Goal: Task Accomplishment & Management: Manage account settings

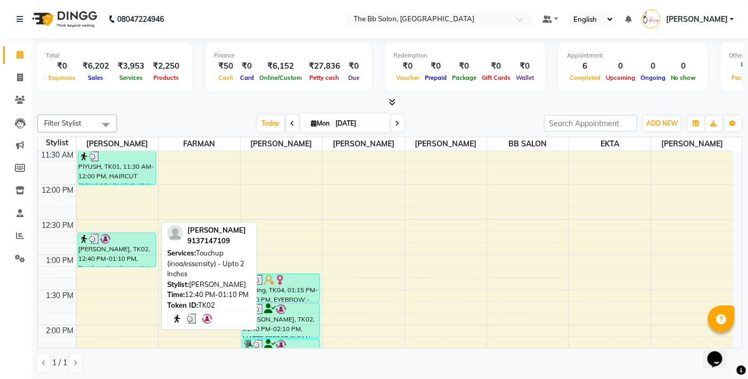
click at [121, 261] on div "[PERSON_NAME], TK02, 12:40 PM-01:10 PM, Touchup (inoa/essensity) - Upto 2 Inches" at bounding box center [116, 250] width 77 height 34
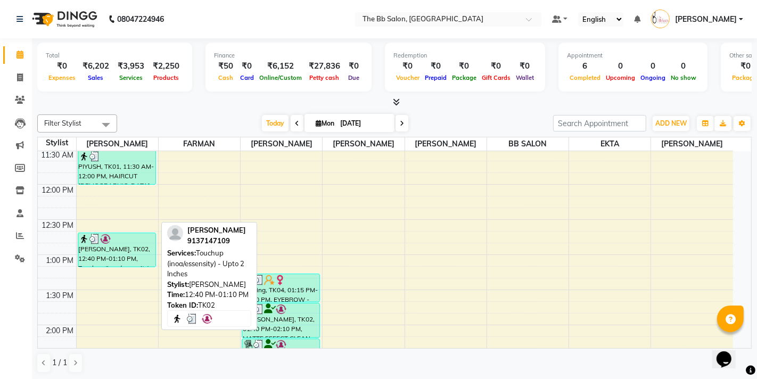
select select "3"
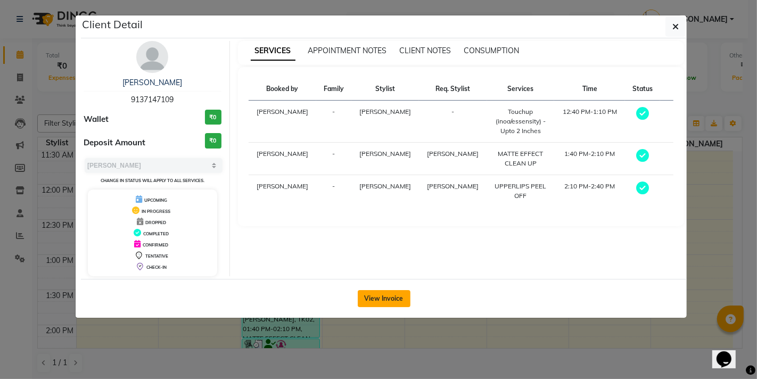
click at [388, 299] on button "View Invoice" at bounding box center [384, 298] width 53 height 17
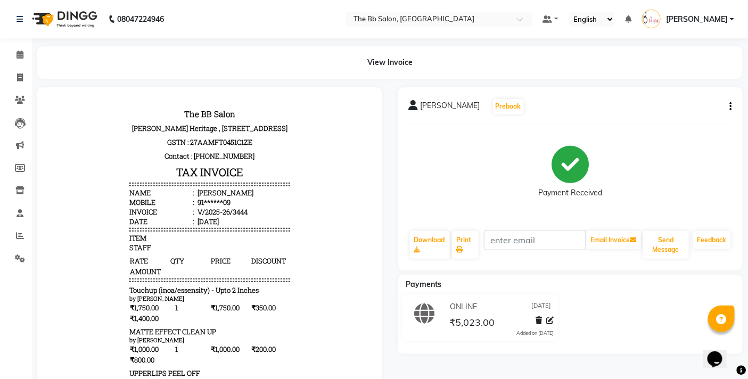
click at [728, 105] on button "button" at bounding box center [729, 106] width 6 height 11
click at [636, 120] on div "Edit Invoice" at bounding box center [659, 119] width 109 height 13
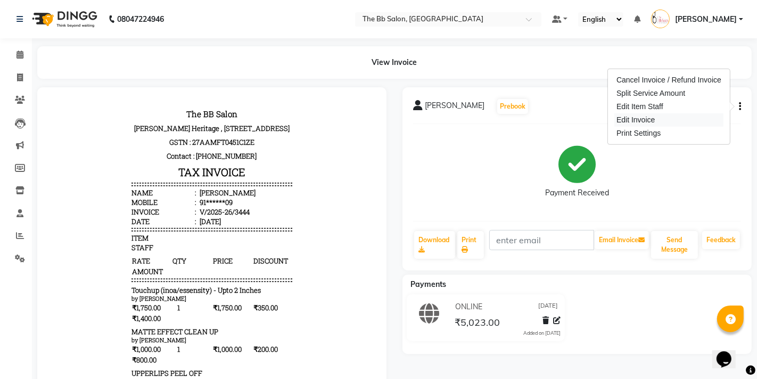
select select "service"
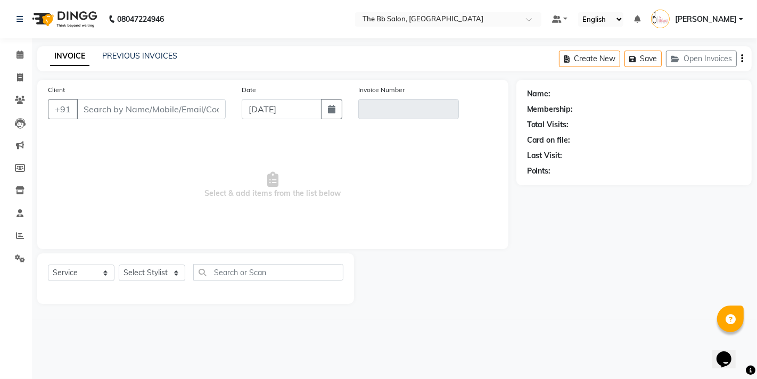
type input "91******09"
type input "V/2025-26/3444"
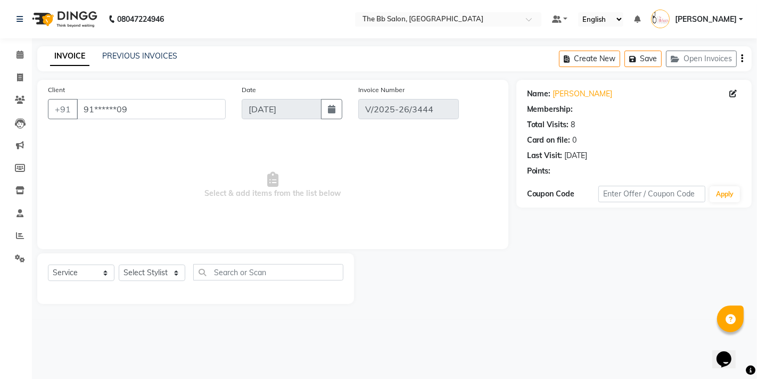
select select "select"
select select "1: Object"
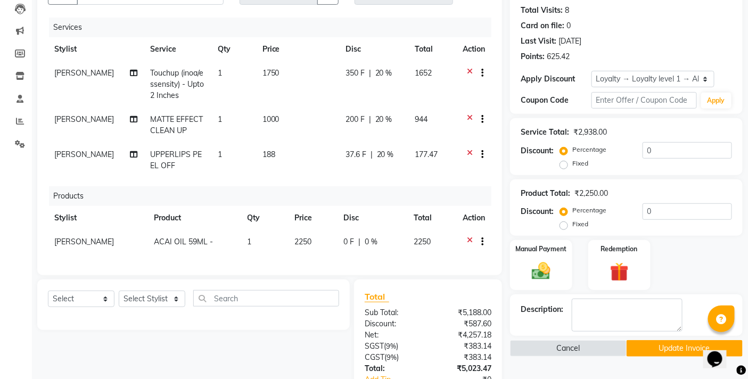
scroll to position [118, 0]
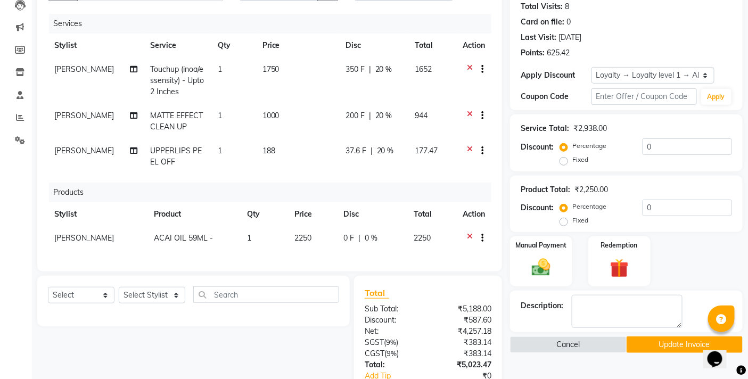
click at [471, 233] on icon at bounding box center [470, 239] width 6 height 13
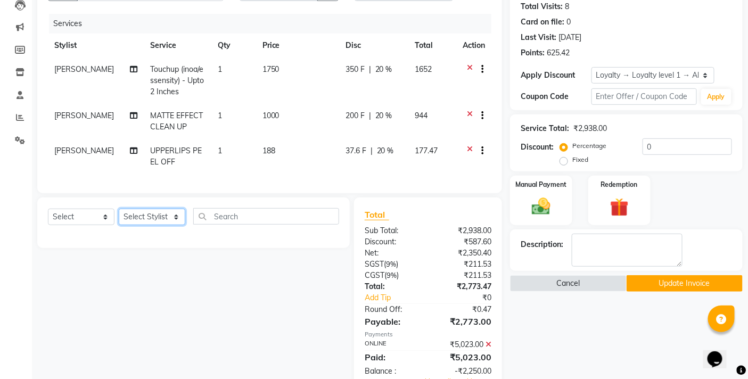
click at [178, 225] on select "Select Stylist BB SALON DIPALI EKTA FARMAN GOPAL GOUSIYA SHAIKH MANGESH TAVARE …" at bounding box center [152, 217] width 67 height 17
select select "84071"
click at [119, 218] on select "Select Stylist BB SALON DIPALI EKTA FARMAN GOPAL GOUSIYA SHAIKH MANGESH TAVARE …" at bounding box center [152, 217] width 67 height 17
click at [235, 225] on input "text" at bounding box center [266, 216] width 146 height 17
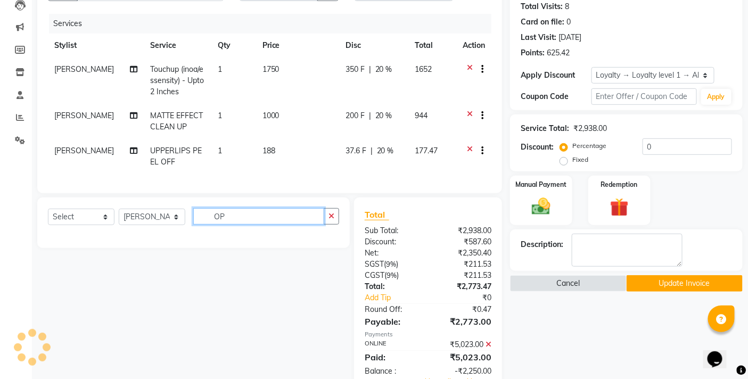
type input "OP"
click at [103, 225] on select "Select Service Product Membership Package Voucher Prepaid Gift Card" at bounding box center [81, 217] width 67 height 17
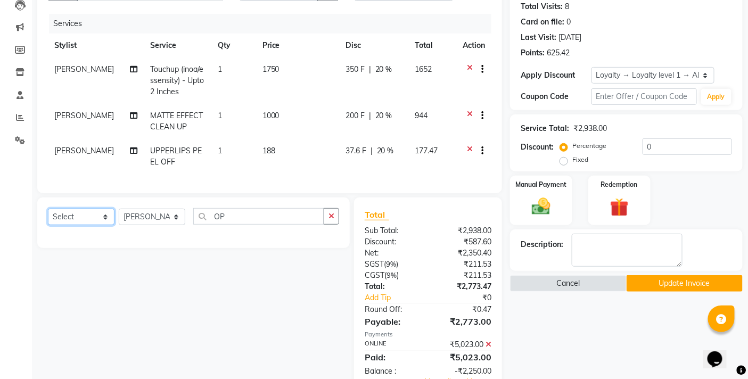
select select "product"
click at [48, 218] on select "Select Service Product Membership Package Voucher Prepaid Gift Card" at bounding box center [81, 217] width 67 height 17
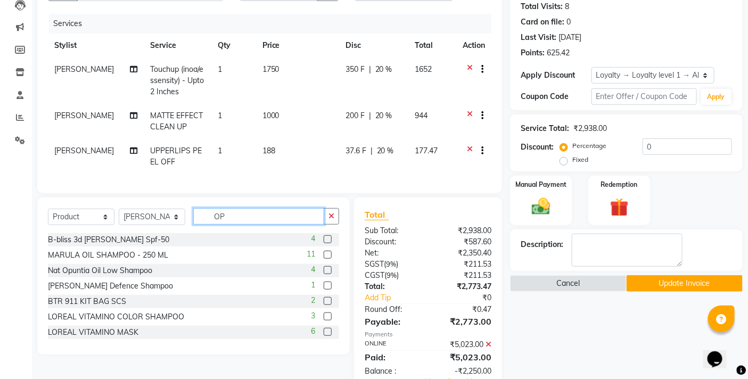
click at [243, 224] on input "OP" at bounding box center [258, 216] width 131 height 17
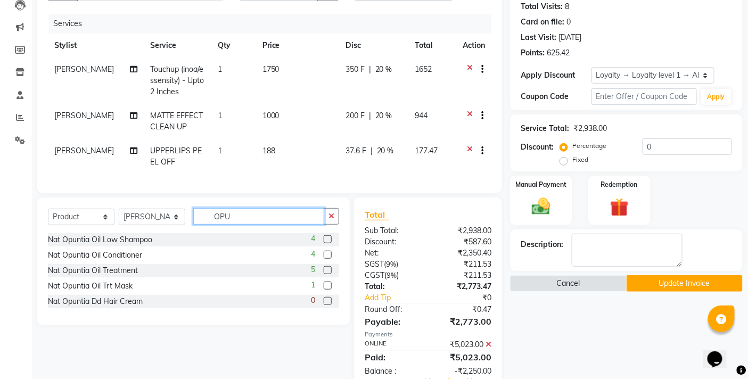
type input "OPU"
click at [327, 274] on label at bounding box center [328, 270] width 8 height 8
click at [327, 274] on input "checkbox" at bounding box center [327, 270] width 7 height 7
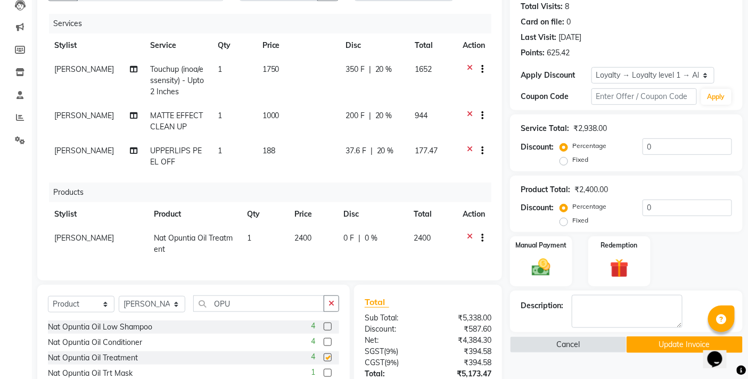
checkbox input "false"
click at [645, 144] on input "0" at bounding box center [687, 146] width 89 height 17
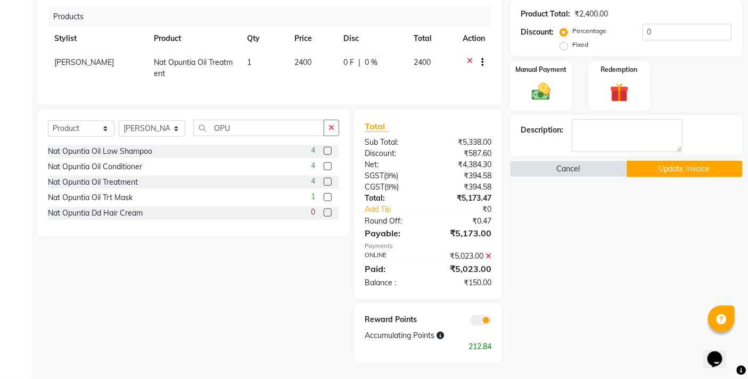
type input "20"
click at [487, 255] on icon at bounding box center [489, 255] width 6 height 7
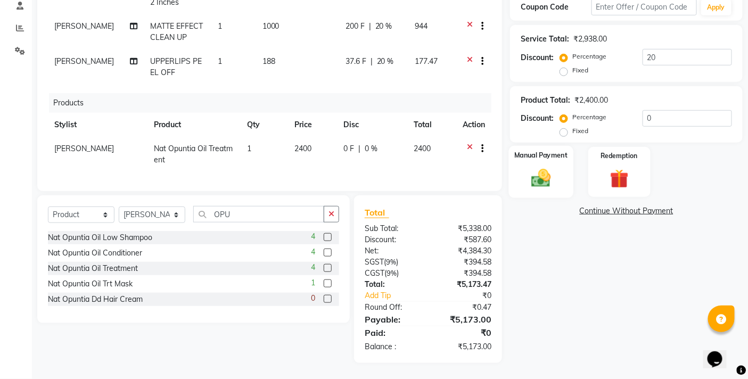
click at [545, 173] on img at bounding box center [542, 178] width 32 height 22
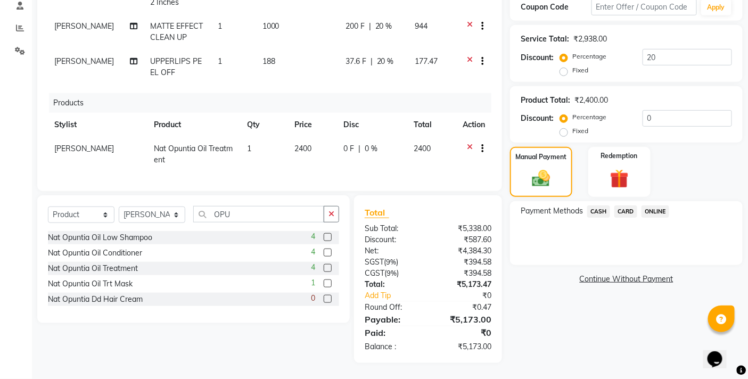
click at [654, 206] on span "ONLINE" at bounding box center [656, 212] width 28 height 12
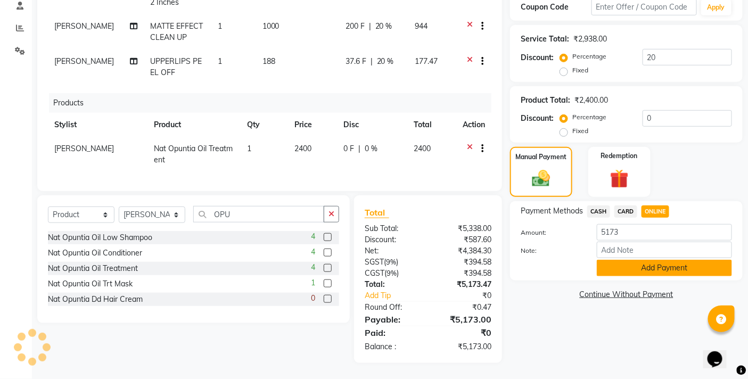
click at [656, 260] on button "Add Payment" at bounding box center [664, 268] width 135 height 17
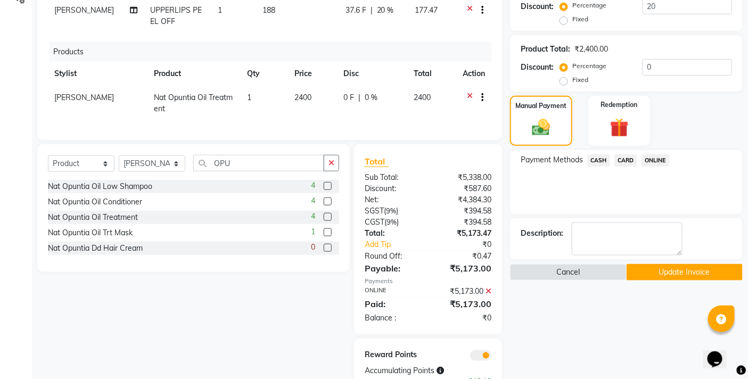
scroll to position [302, 0]
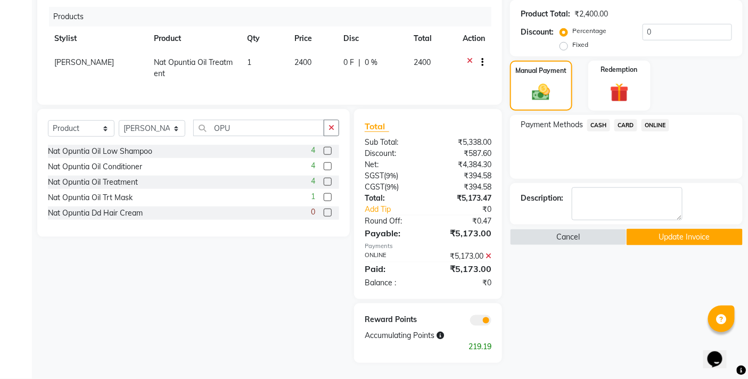
click at [679, 230] on button "Update Invoice" at bounding box center [685, 237] width 116 height 17
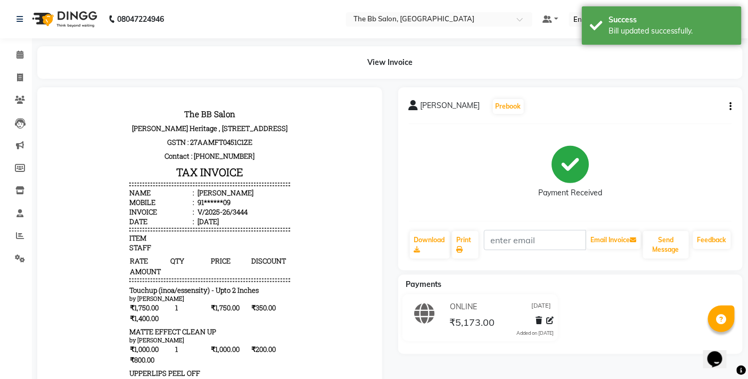
click at [731, 106] on icon "button" at bounding box center [731, 106] width 2 height 1
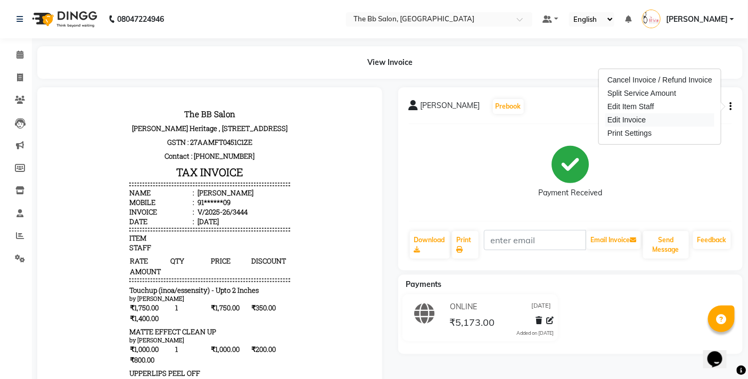
click at [640, 119] on div "Edit Invoice" at bounding box center [659, 119] width 109 height 13
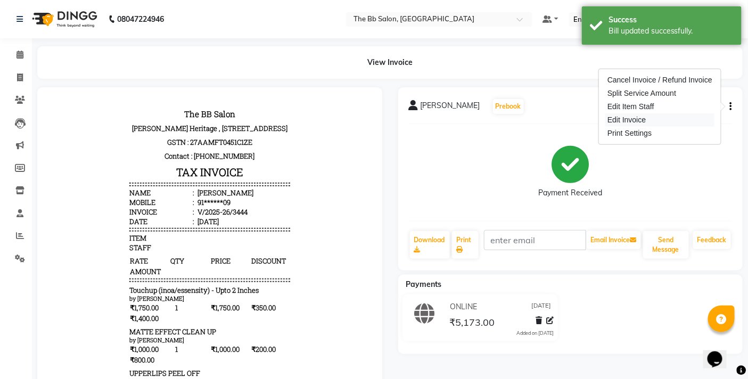
select select "service"
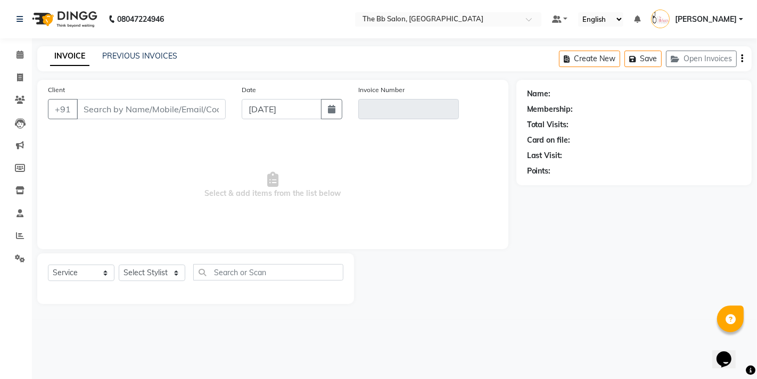
type input "91******09"
type input "V/2025-26/3444"
select select "select"
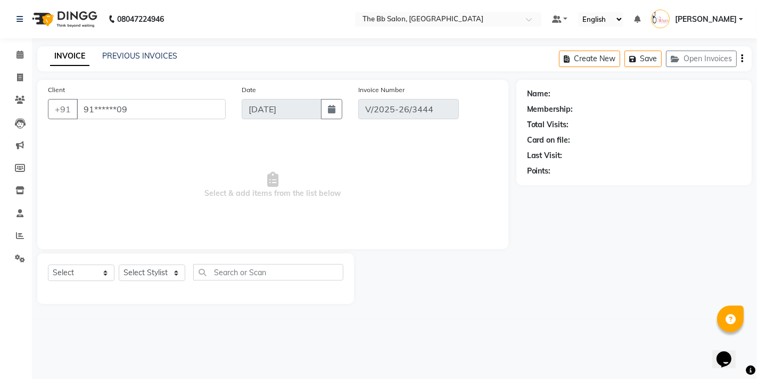
select select "1: Object"
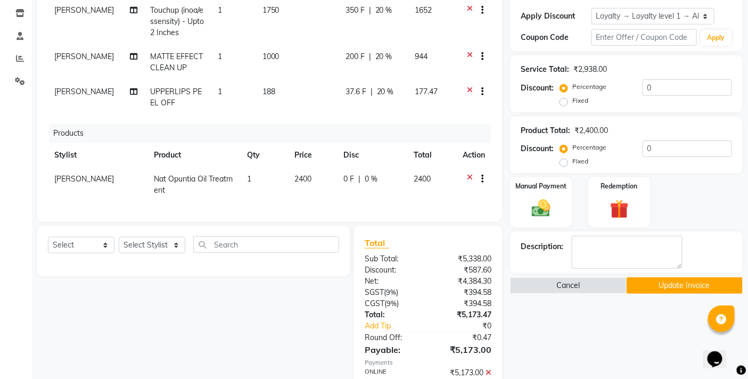
scroll to position [118, 0]
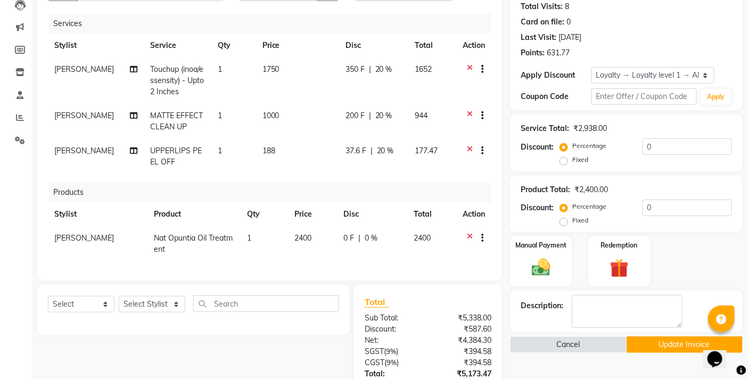
click at [671, 347] on button "Update Invoice" at bounding box center [685, 345] width 116 height 17
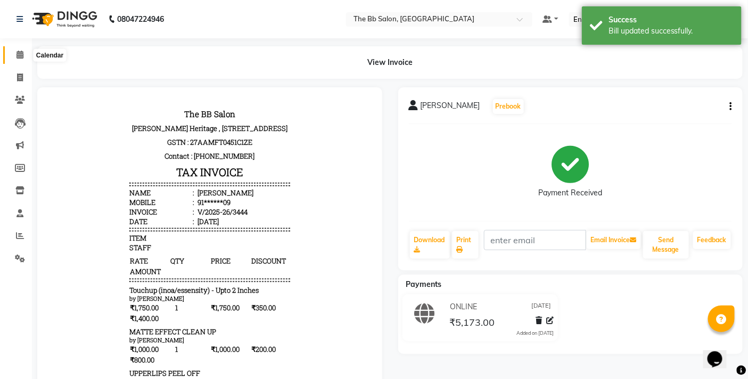
click at [15, 54] on span at bounding box center [20, 55] width 19 height 12
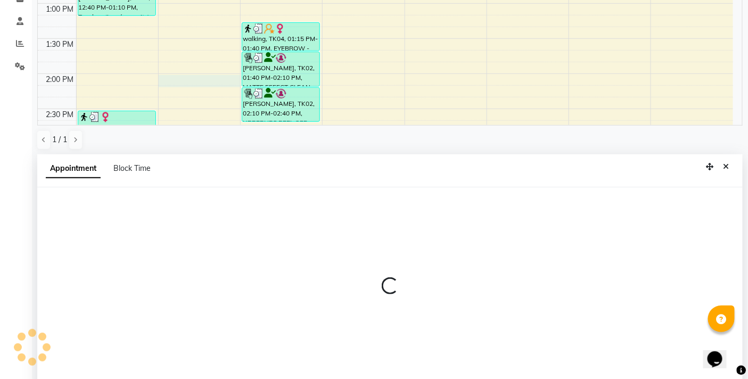
scroll to position [209, 0]
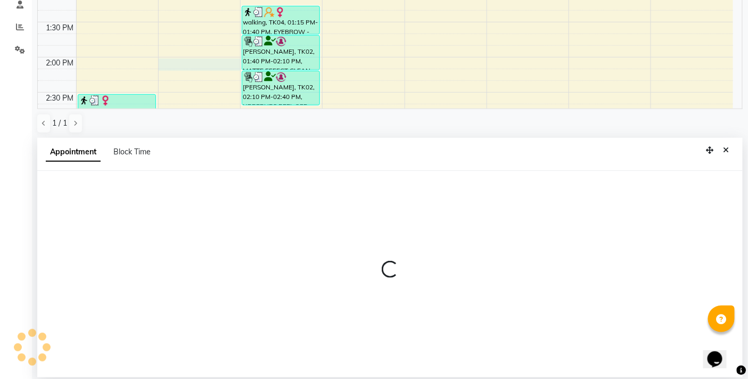
select select "83521"
select select "840"
select select "tentative"
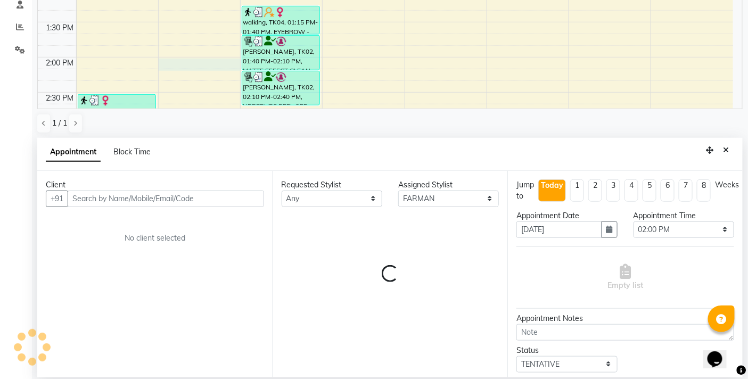
click at [176, 197] on input "text" at bounding box center [166, 199] width 196 height 17
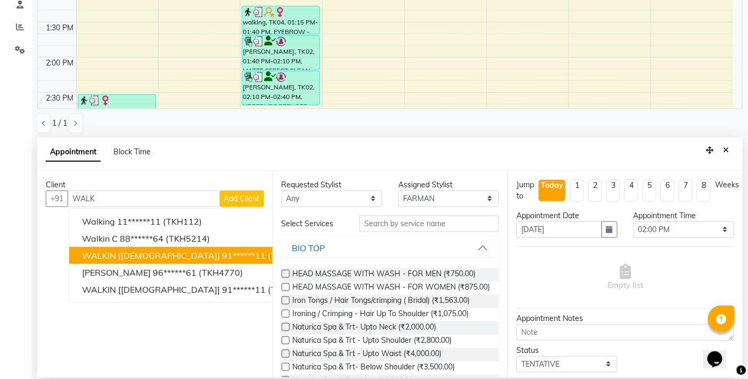
click at [268, 250] on span "(TKH157)" at bounding box center [287, 255] width 39 height 11
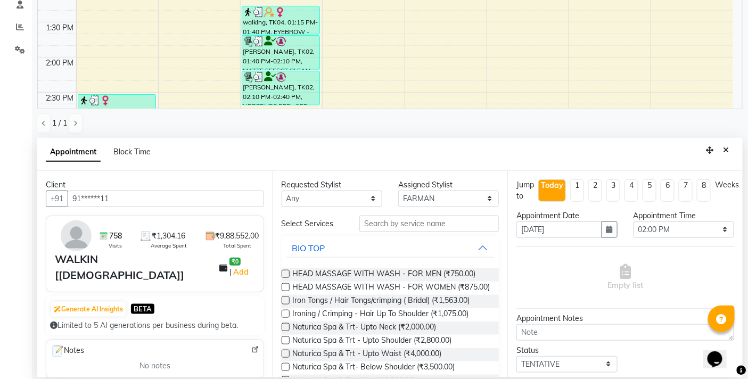
type input "91******11"
click at [391, 222] on input "text" at bounding box center [429, 224] width 140 height 17
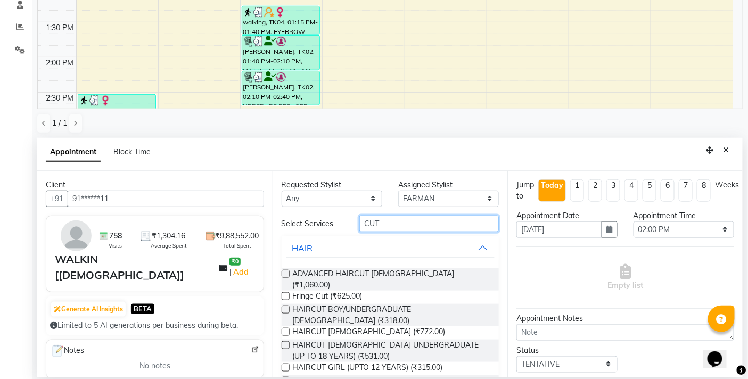
type input "CUT"
click at [284, 377] on label at bounding box center [286, 381] width 8 height 8
click at [284, 379] on input "checkbox" at bounding box center [285, 382] width 7 height 7
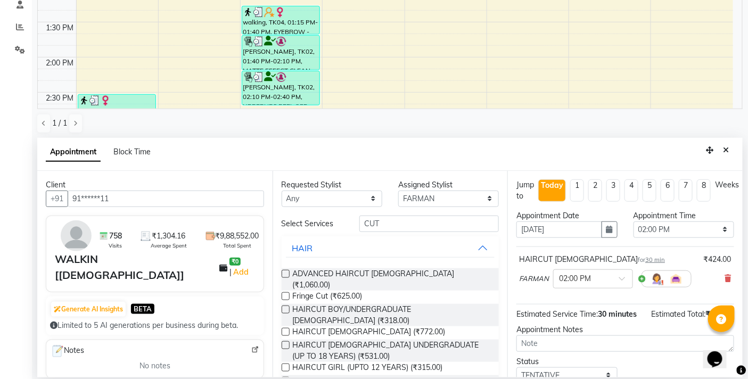
checkbox input "false"
drag, startPoint x: 370, startPoint y: 218, endPoint x: 318, endPoint y: 227, distance: 51.8
click at [338, 225] on div "Select Services CUT" at bounding box center [391, 224] width 234 height 17
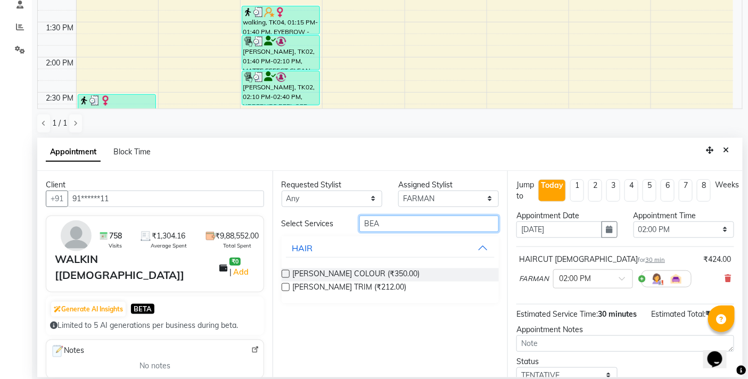
type input "BEA"
click at [285, 286] on label at bounding box center [286, 287] width 8 height 8
click at [285, 286] on input "checkbox" at bounding box center [285, 288] width 7 height 7
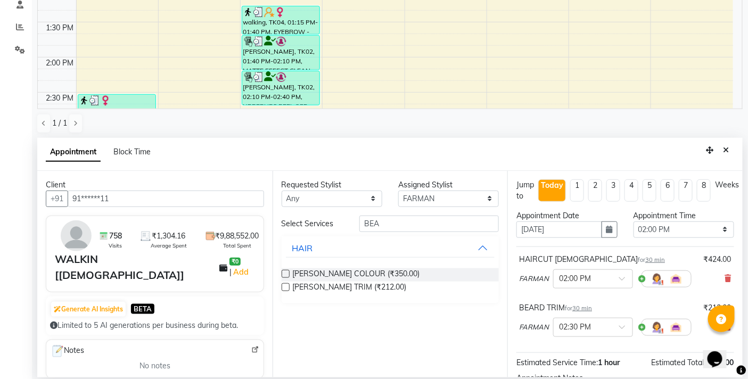
click at [284, 285] on label at bounding box center [286, 287] width 8 height 8
click at [284, 285] on input "checkbox" at bounding box center [285, 288] width 7 height 7
checkbox input "false"
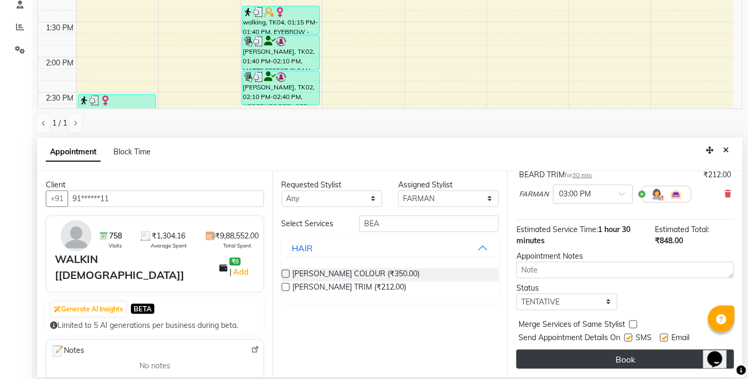
click at [620, 363] on button "Book" at bounding box center [626, 359] width 218 height 19
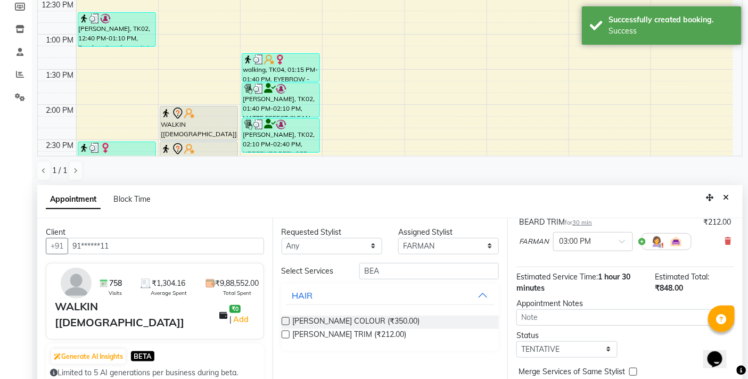
scroll to position [177, 0]
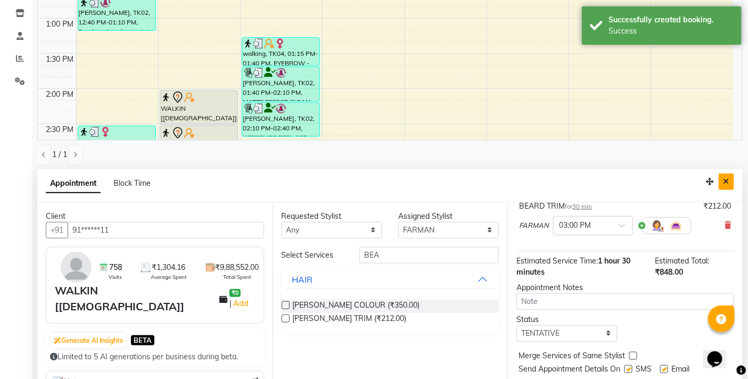
click at [727, 182] on icon "Close" at bounding box center [727, 181] width 6 height 7
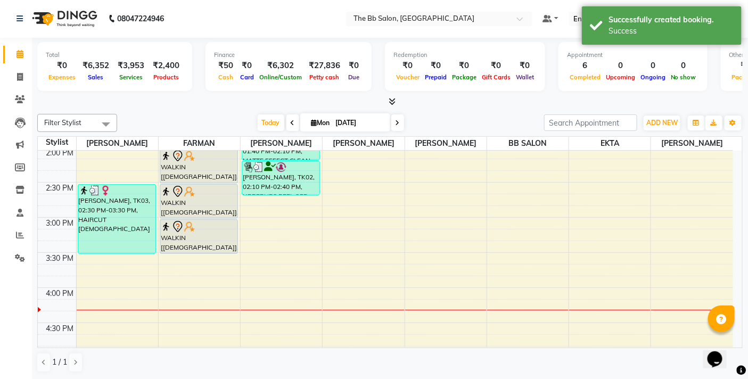
scroll to position [296, 0]
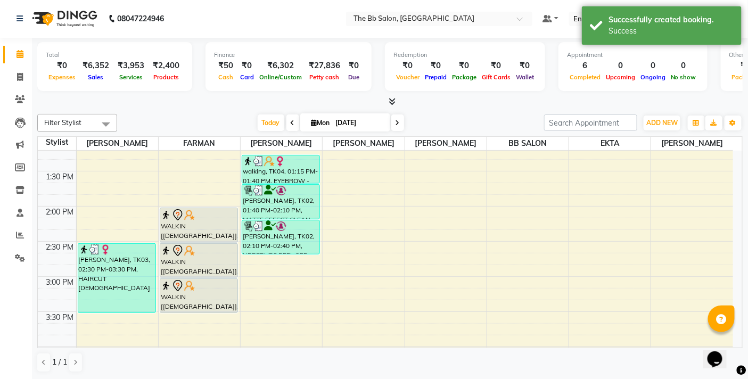
click at [256, 16] on nav "08047224946 Select Location × The Bb Salon, Kharghar Default Panel My Panel Eng…" at bounding box center [374, 18] width 748 height 38
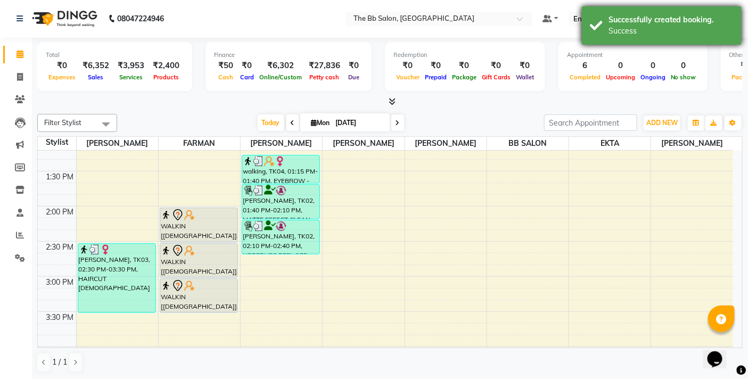
click at [692, 39] on div "Successfully created booking. Success" at bounding box center [662, 25] width 160 height 38
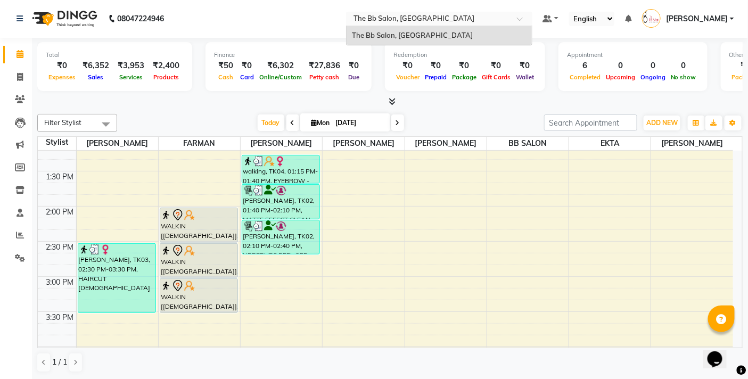
click at [532, 16] on div at bounding box center [439, 19] width 186 height 11
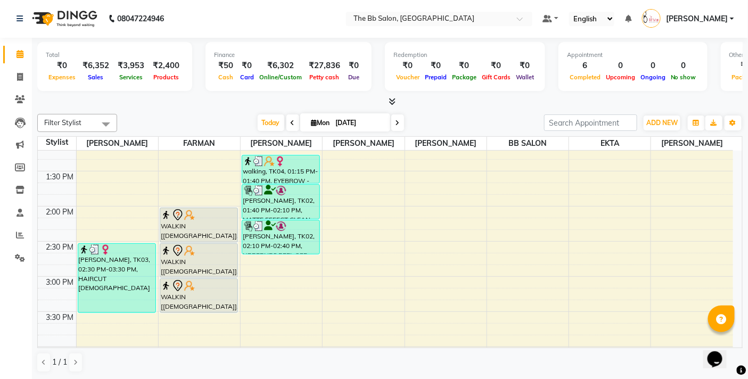
click at [256, 23] on nav "08047224946 Select Location × The Bb Salon, Kharghar Default Panel My Panel Eng…" at bounding box center [374, 18] width 748 height 38
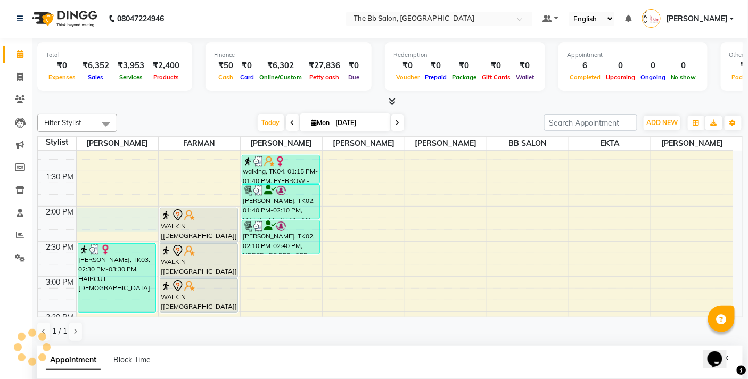
scroll to position [209, 0]
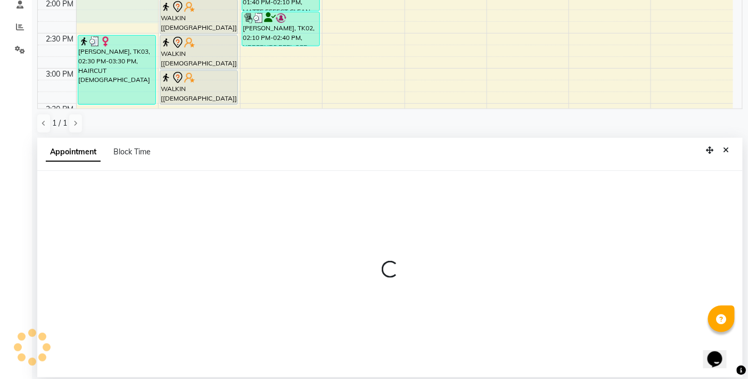
select select "84071"
select select "tentative"
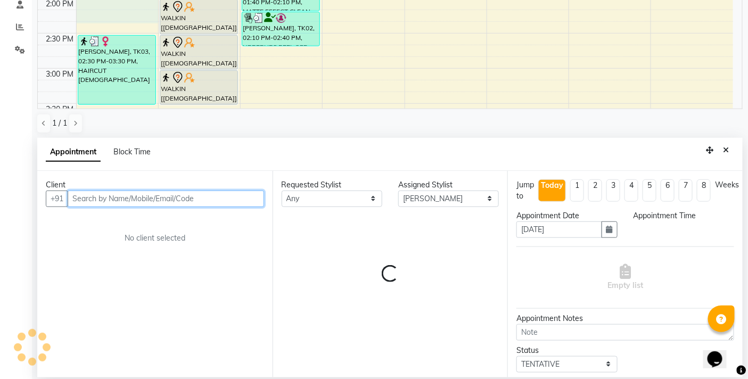
select select "840"
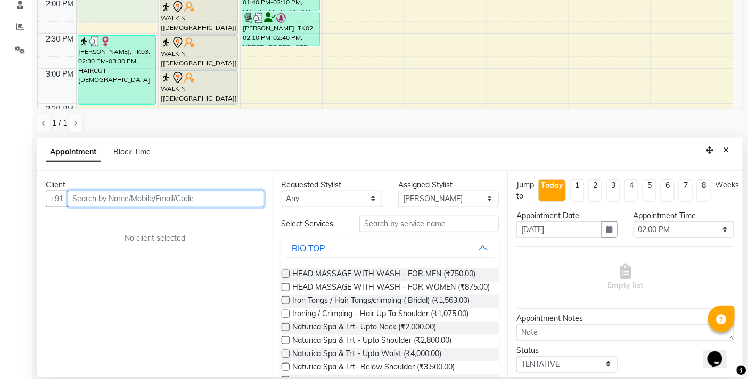
click at [195, 197] on input "text" at bounding box center [166, 199] width 196 height 17
click at [188, 199] on input "text" at bounding box center [166, 199] width 196 height 17
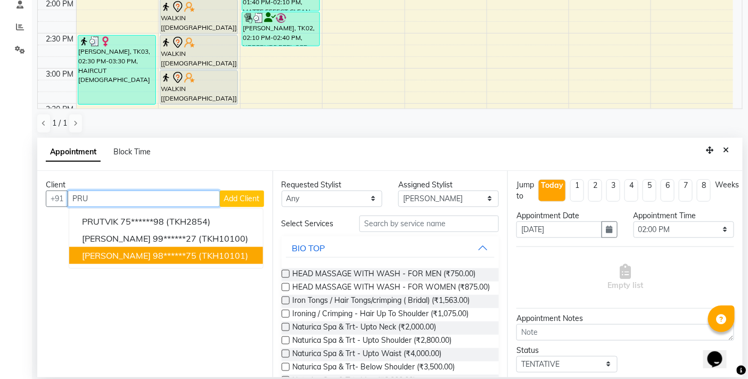
click at [162, 252] on ngb-highlight "98******75" at bounding box center [175, 255] width 44 height 11
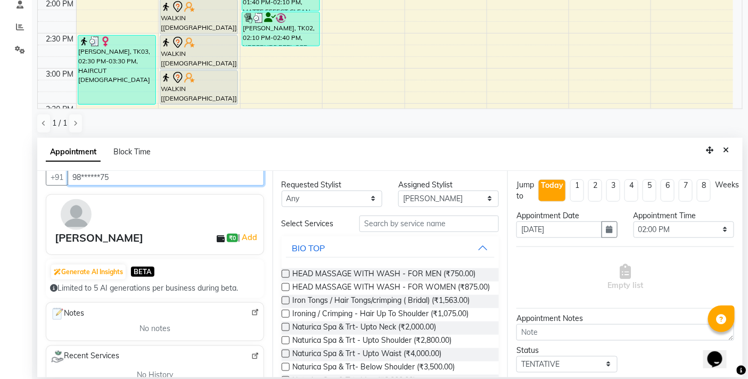
scroll to position [0, 0]
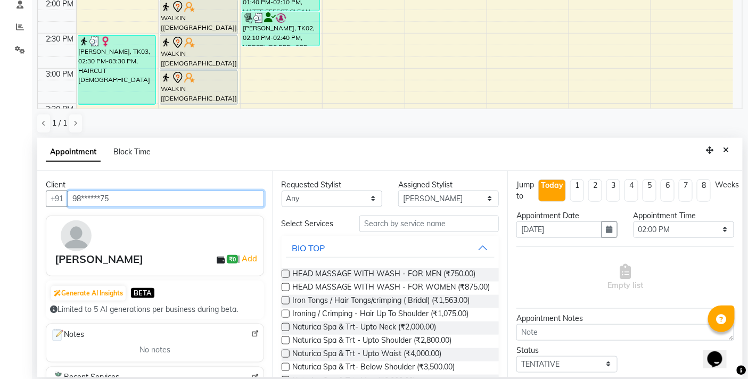
type input "98******75"
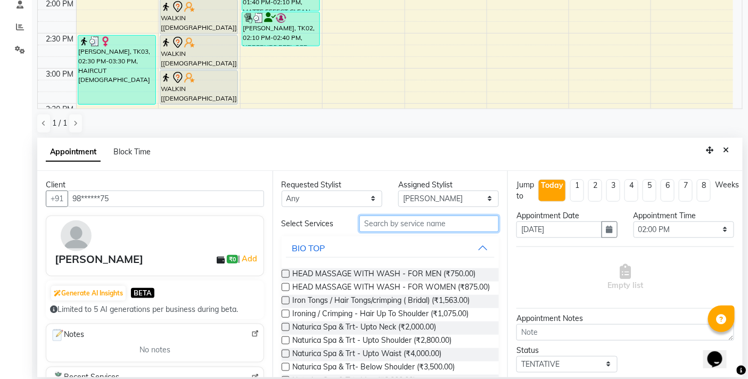
click at [398, 224] on input "text" at bounding box center [429, 224] width 140 height 17
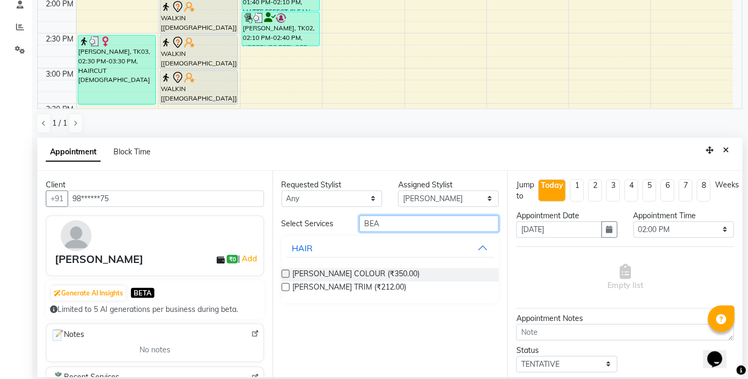
type input "BEA"
click at [284, 286] on label at bounding box center [286, 287] width 8 height 8
click at [284, 286] on input "checkbox" at bounding box center [285, 288] width 7 height 7
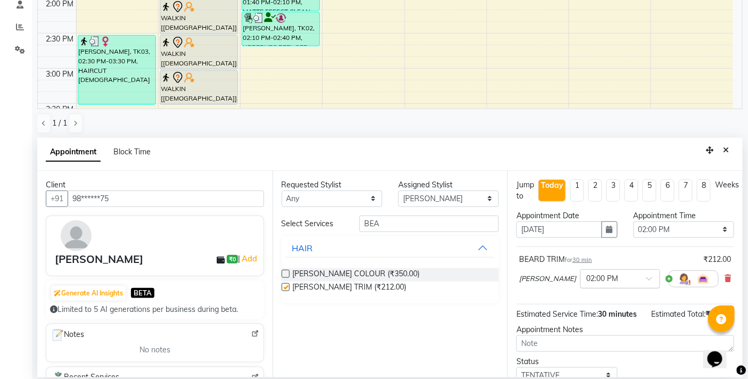
checkbox input "false"
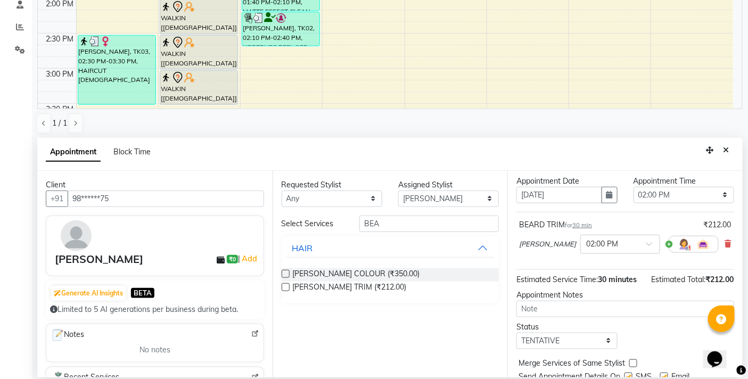
scroll to position [86, 0]
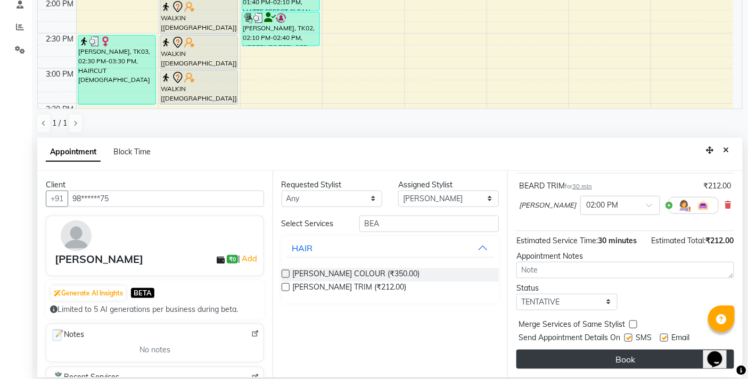
click at [629, 355] on button "Book" at bounding box center [626, 359] width 218 height 19
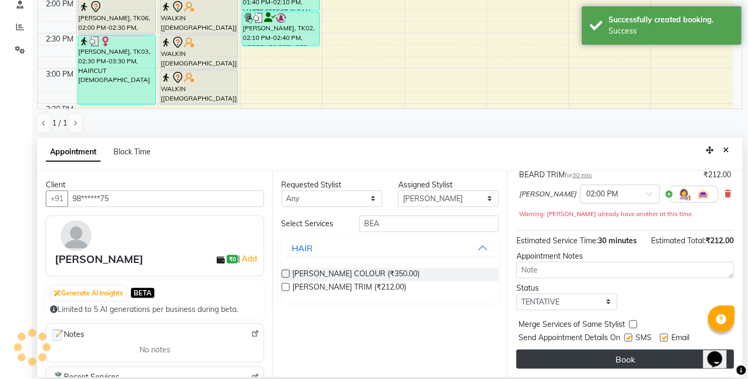
scroll to position [0, 0]
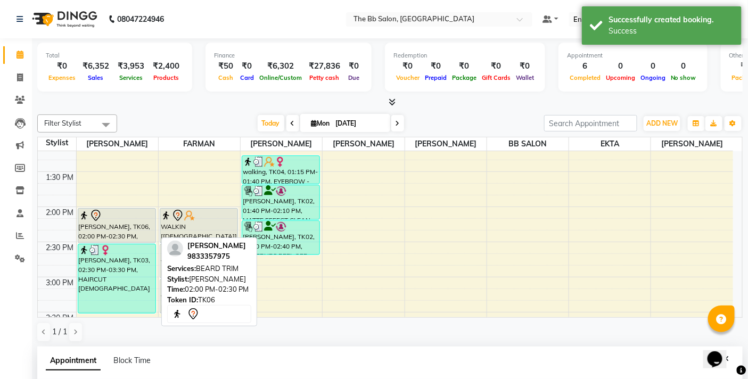
click at [113, 222] on div "PRUTHVI, TK06, 02:00 PM-02:30 PM, BEARD TRIM" at bounding box center [116, 226] width 77 height 34
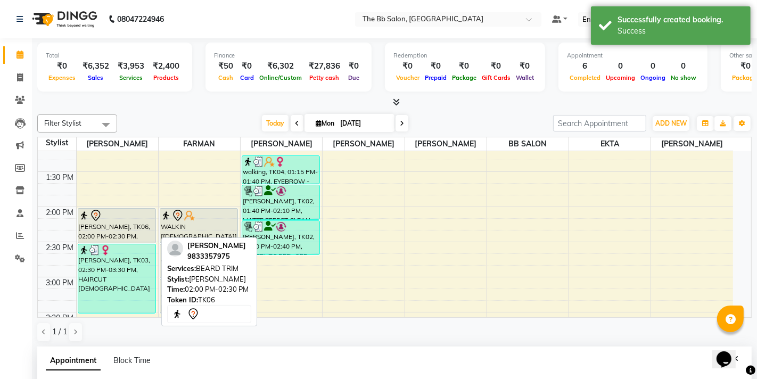
select select "7"
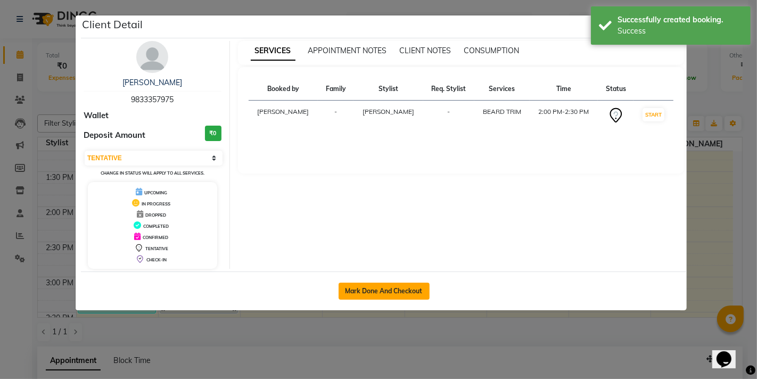
click at [368, 290] on button "Mark Done And Checkout" at bounding box center [384, 291] width 91 height 17
select select "service"
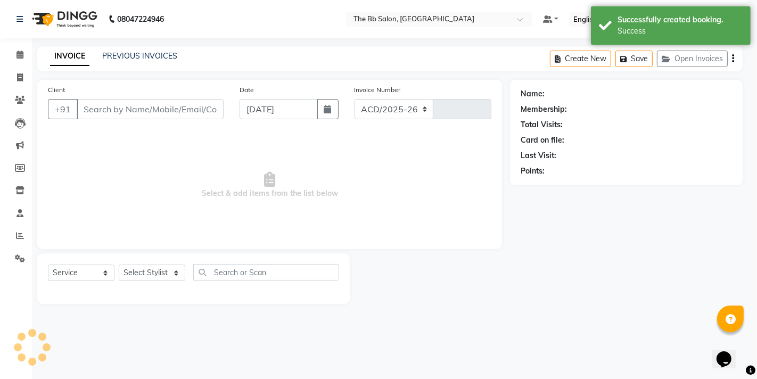
select select "6231"
type input "3445"
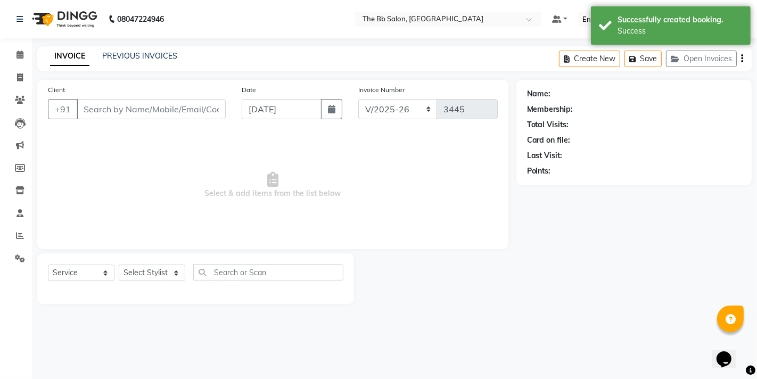
type input "98******75"
select select "84071"
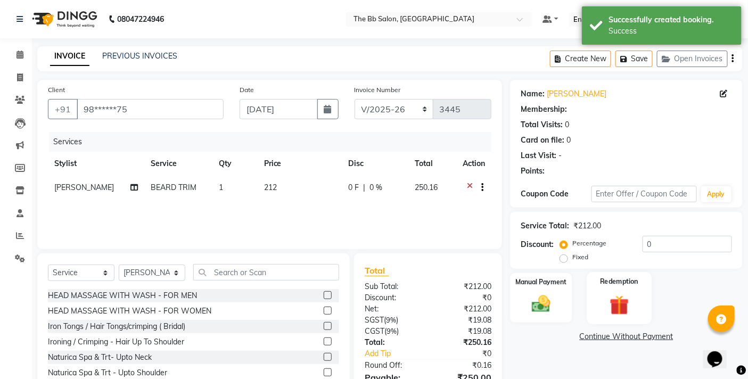
select select "1: Object"
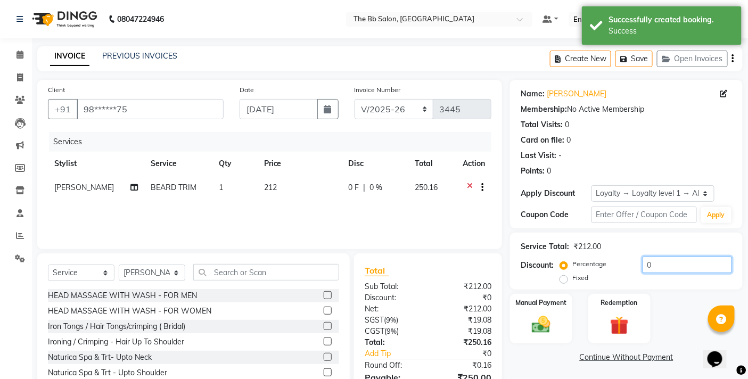
click at [643, 267] on input "0" at bounding box center [687, 265] width 89 height 17
type input "20"
click at [547, 307] on label "Manual Payment" at bounding box center [541, 302] width 53 height 10
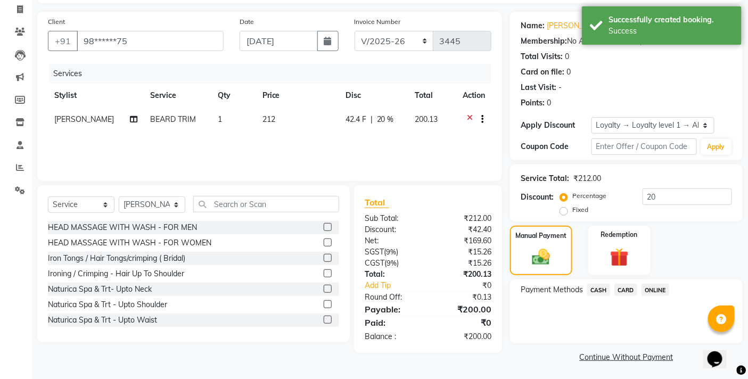
scroll to position [70, 0]
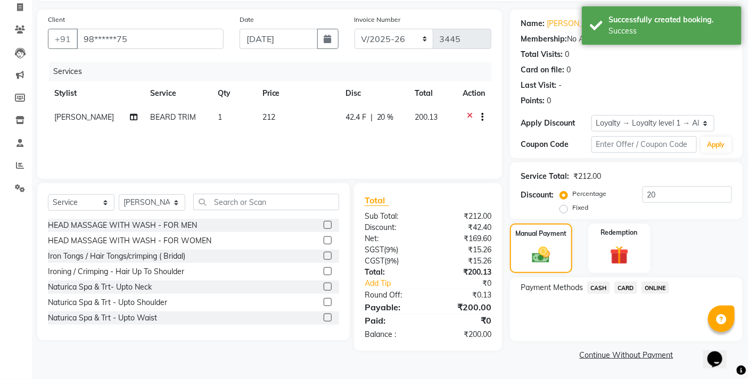
click at [600, 291] on span "CASH" at bounding box center [598, 288] width 23 height 12
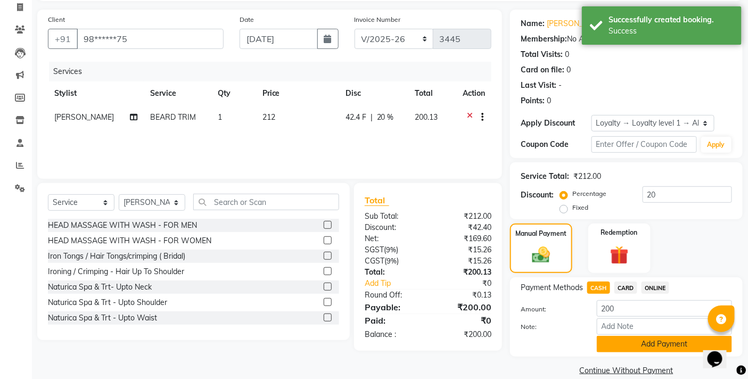
click at [604, 337] on button "Add Payment" at bounding box center [664, 344] width 135 height 17
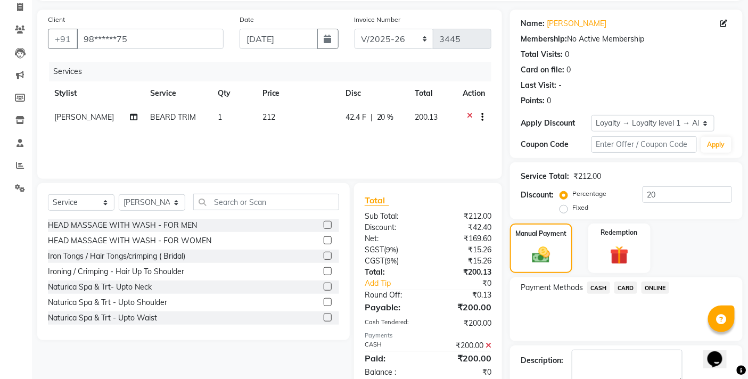
scroll to position [148, 0]
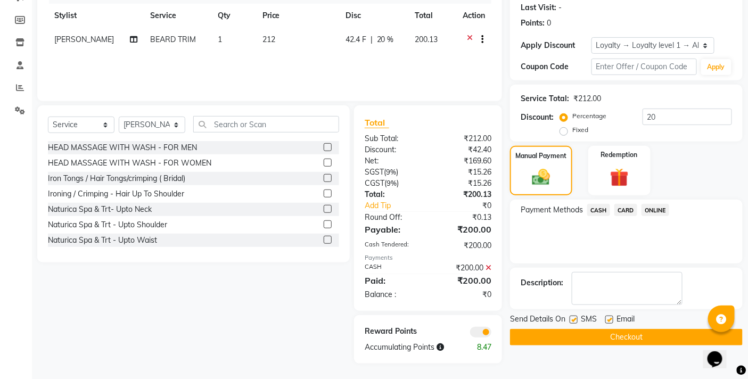
click at [586, 338] on button "Checkout" at bounding box center [626, 337] width 233 height 17
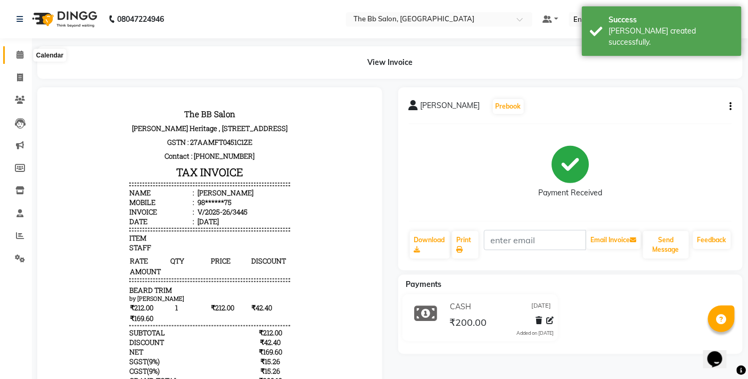
click at [19, 55] on icon at bounding box center [20, 55] width 7 height 8
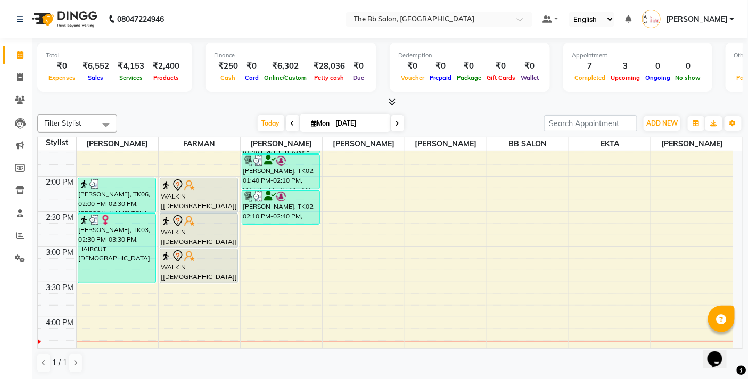
scroll to position [355, 0]
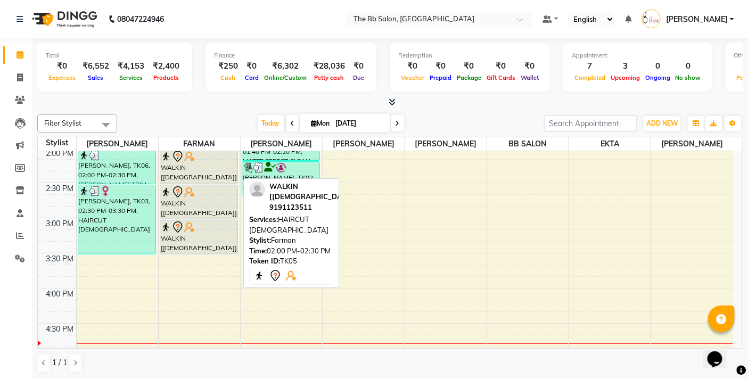
click at [199, 171] on div "WALKIN [MALE], TK05, 02:00 PM-02:30 PM, HAIRCUT MALE" at bounding box center [198, 167] width 77 height 34
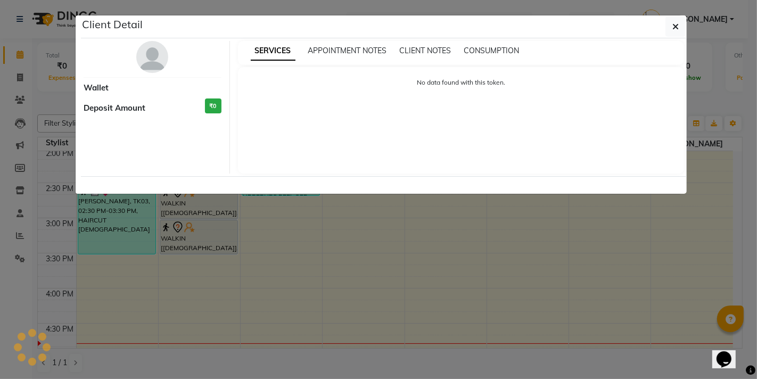
select select "7"
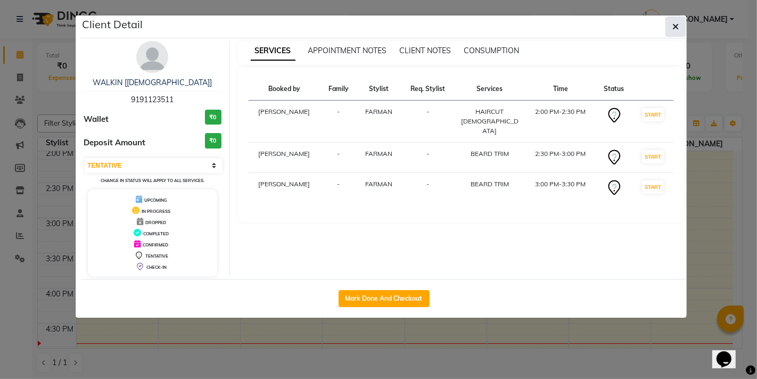
click at [678, 22] on icon "button" at bounding box center [676, 26] width 6 height 9
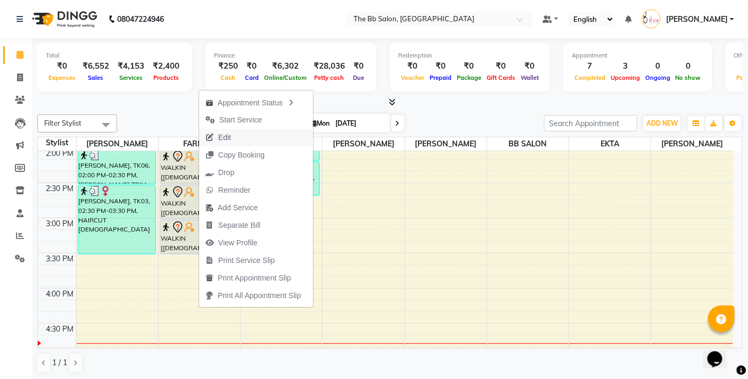
click at [226, 137] on span "Edit" at bounding box center [224, 137] width 13 height 11
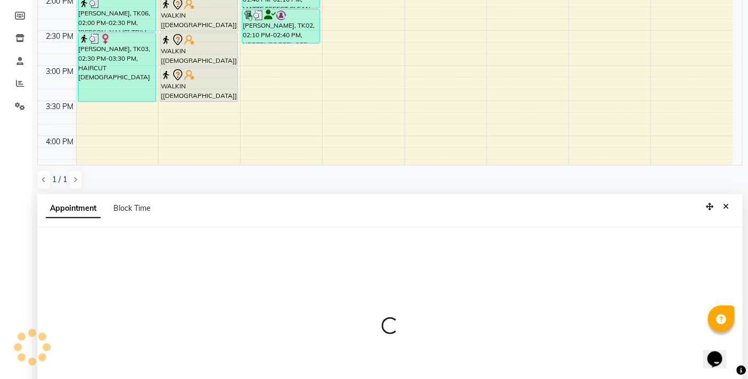
scroll to position [209, 0]
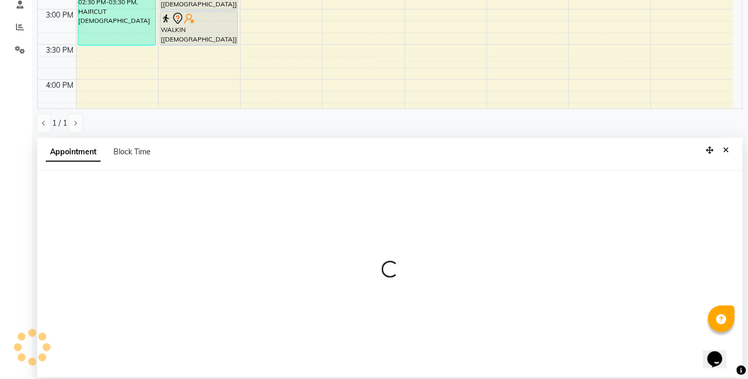
select select "tentative"
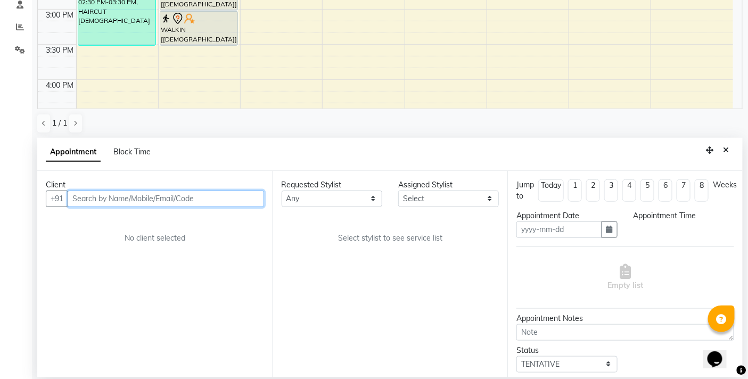
type input "[DATE]"
select select "83521"
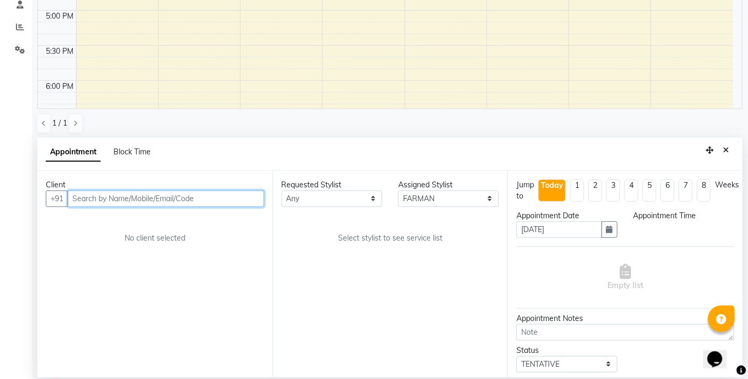
select select "840"
select select "3065"
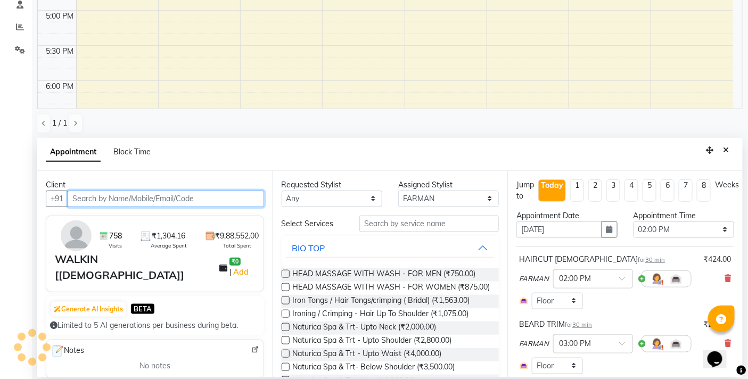
click at [158, 198] on input "text" at bounding box center [166, 199] width 196 height 17
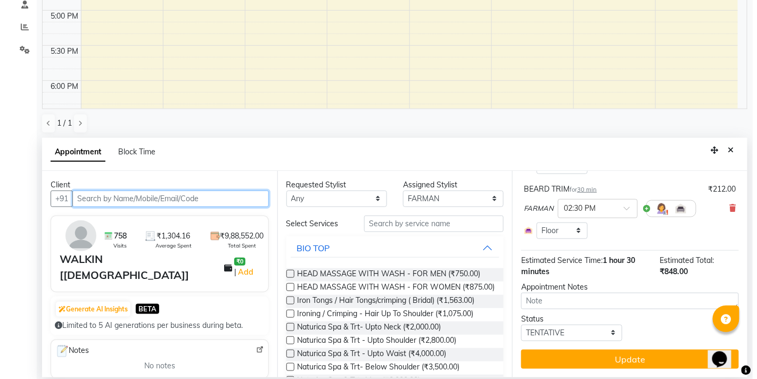
scroll to position [141, 0]
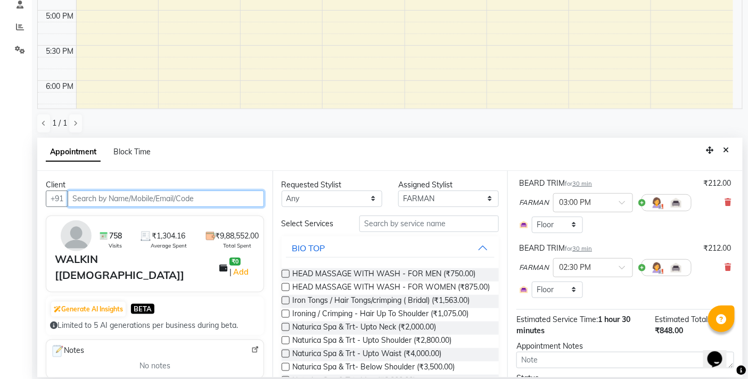
click at [190, 198] on input "text" at bounding box center [166, 199] width 196 height 17
type input "9"
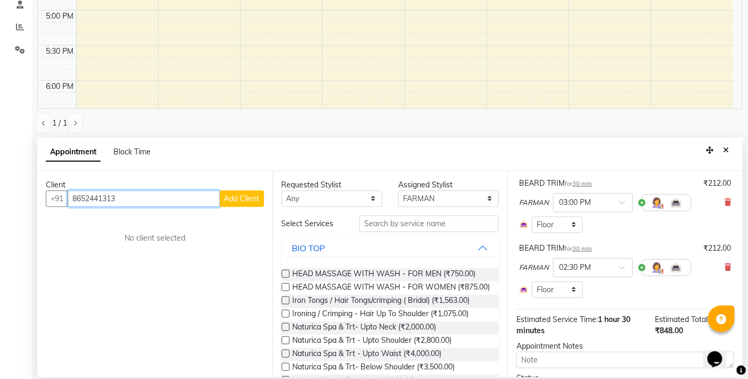
type input "8652441313"
click at [233, 196] on span "Add Client" at bounding box center [242, 199] width 36 height 10
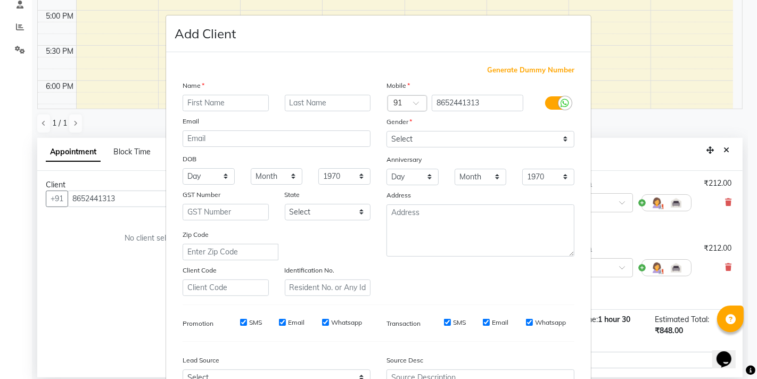
click at [220, 104] on input "text" at bounding box center [226, 103] width 86 height 17
type input "PRANIT"
click at [565, 137] on select "Select Male Female Other Prefer Not To Say" at bounding box center [481, 139] width 188 height 17
select select "male"
click at [387, 131] on select "Select Male Female Other Prefer Not To Say" at bounding box center [481, 139] width 188 height 17
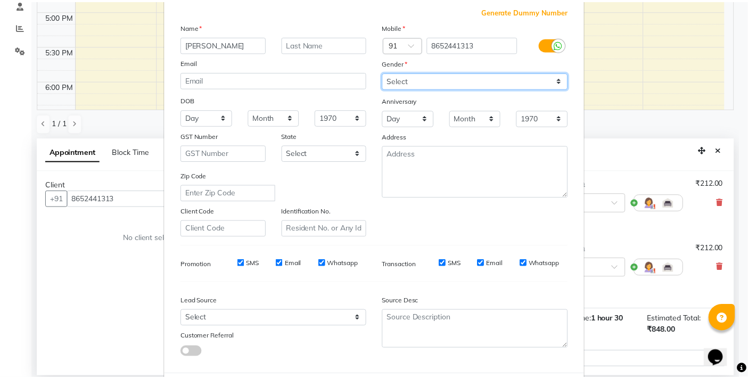
scroll to position [113, 0]
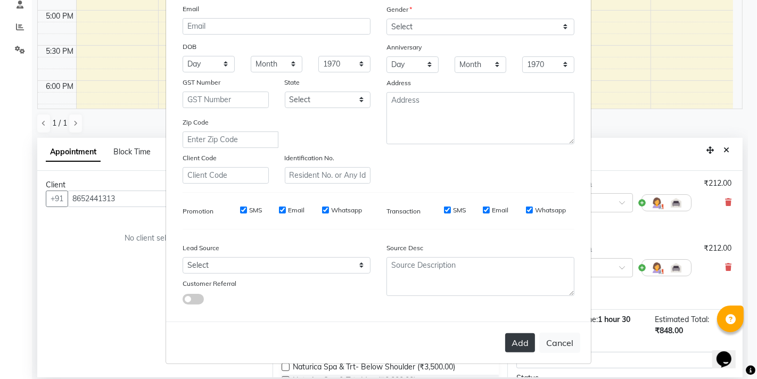
click at [515, 346] on button "Add" at bounding box center [520, 342] width 30 height 19
type input "86******13"
select select
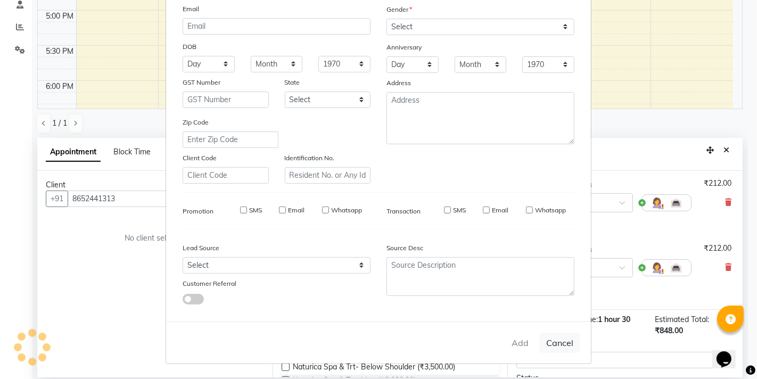
select select
checkbox input "false"
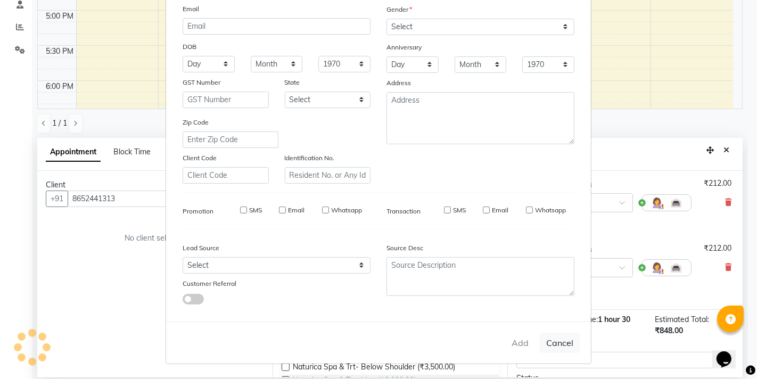
checkbox input "false"
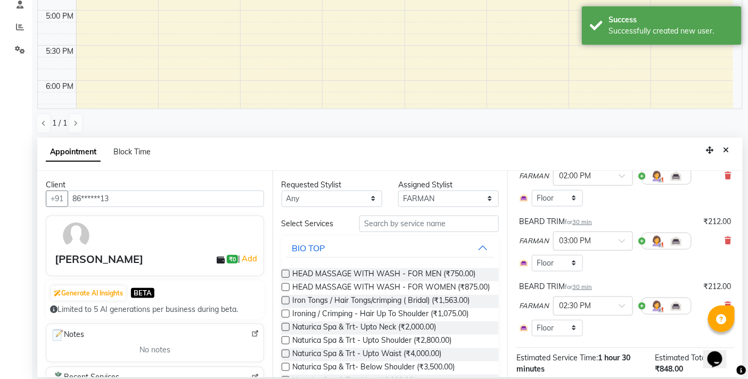
scroll to position [82, 0]
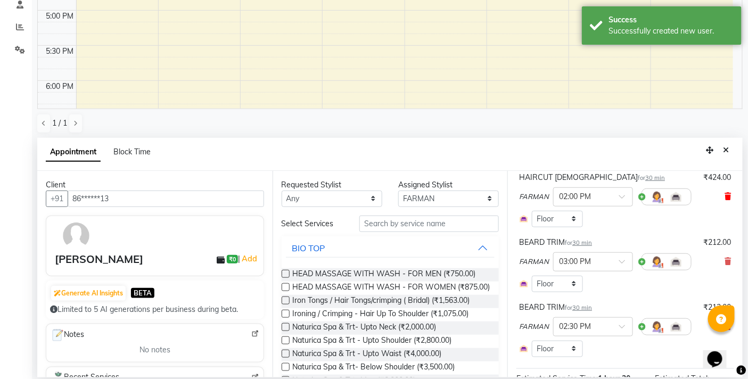
click at [725, 195] on icon at bounding box center [728, 196] width 6 height 7
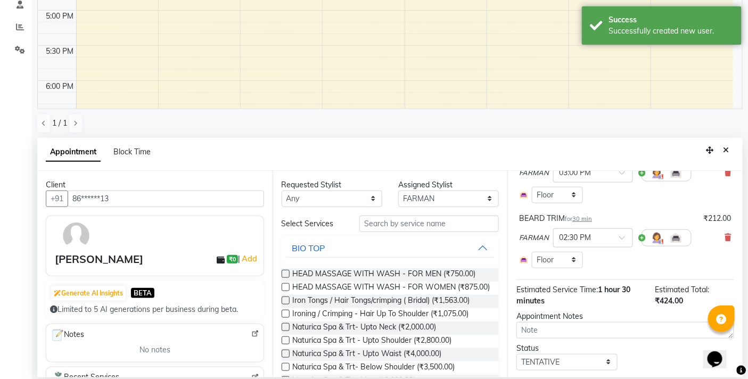
scroll to position [145, 0]
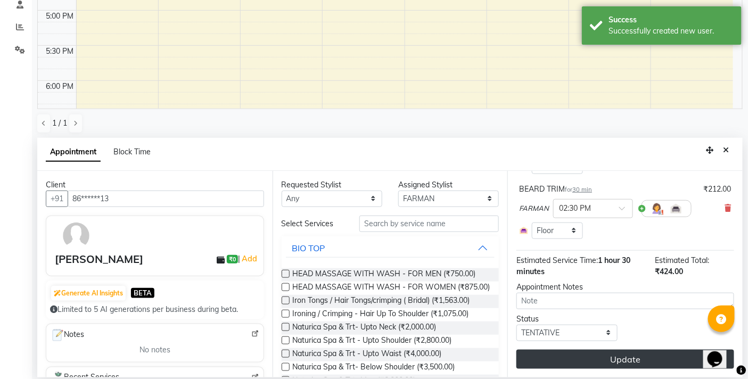
click at [598, 358] on button "Update" at bounding box center [626, 359] width 218 height 19
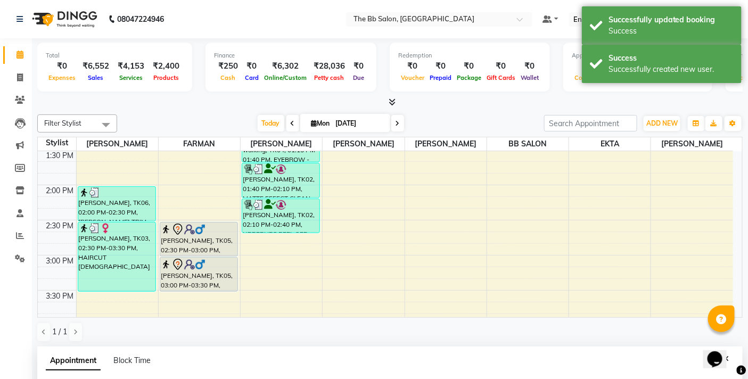
scroll to position [317, 0]
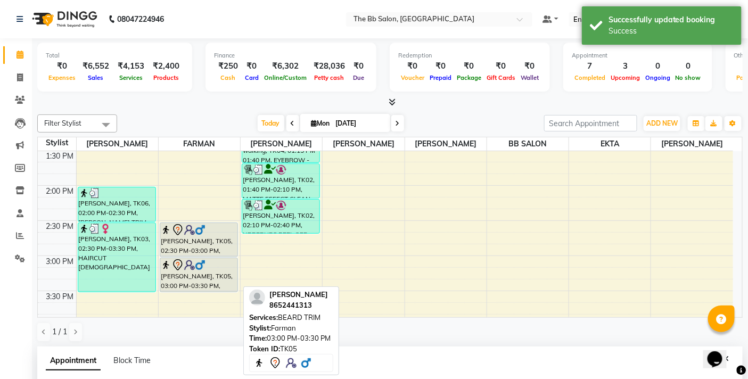
click at [194, 272] on div "PRANIT, TK05, 03:00 PM-03:30 PM, BEARD TRIM" at bounding box center [198, 275] width 77 height 34
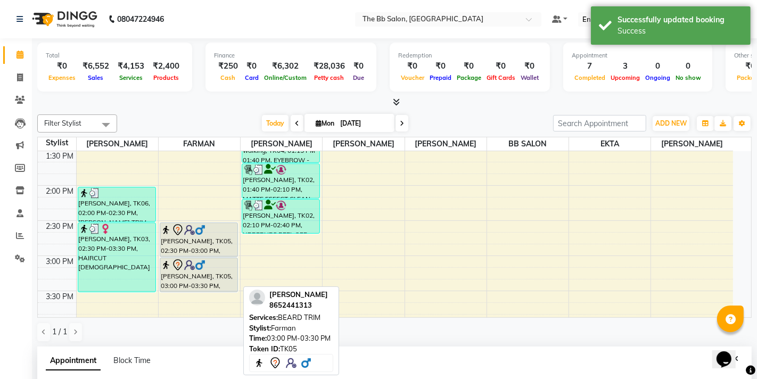
select select "7"
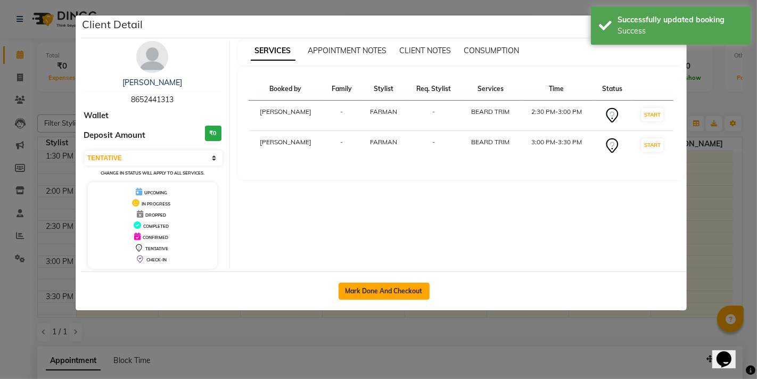
click at [384, 296] on button "Mark Done And Checkout" at bounding box center [384, 291] width 91 height 17
select select "service"
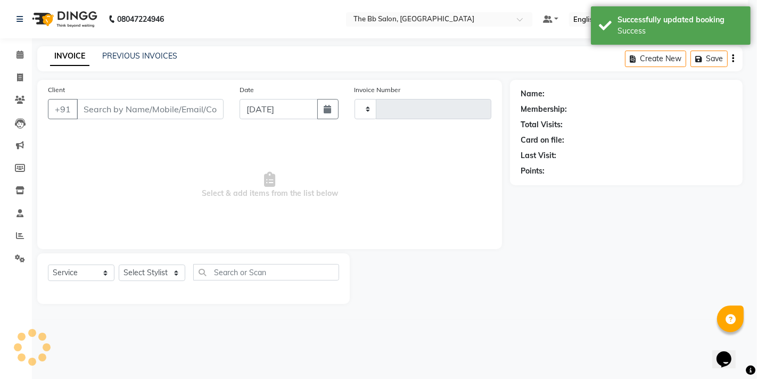
type input "3446"
select select "6231"
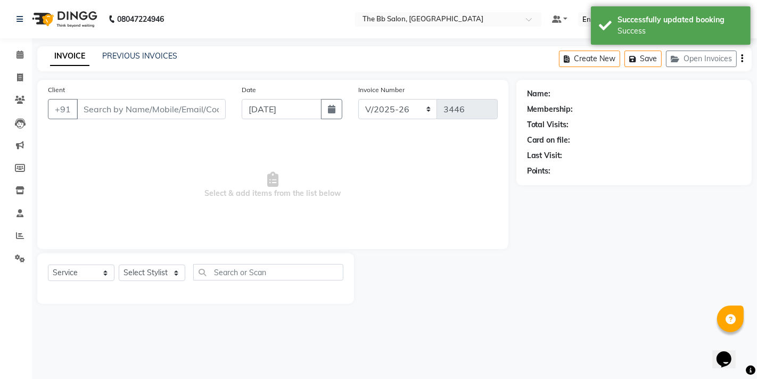
type input "86******13"
select select "83521"
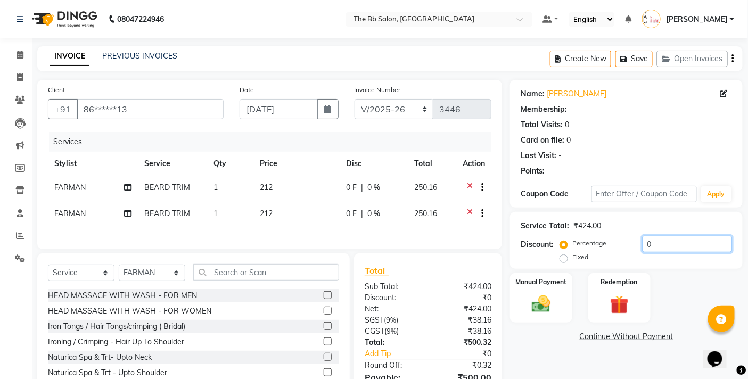
click at [643, 243] on input "0" at bounding box center [687, 244] width 89 height 17
select select "1: Object"
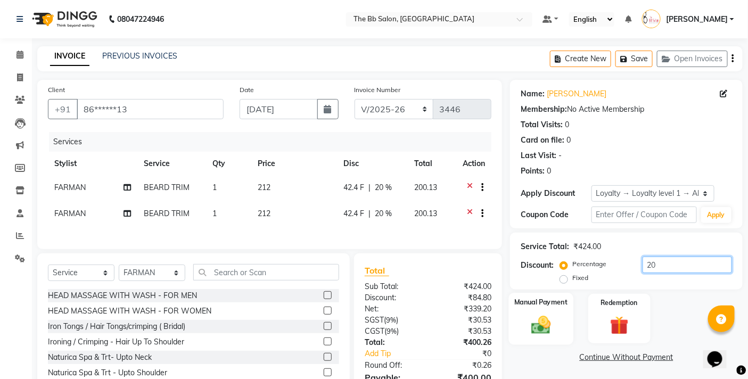
type input "20"
click at [540, 314] on img at bounding box center [542, 325] width 32 height 22
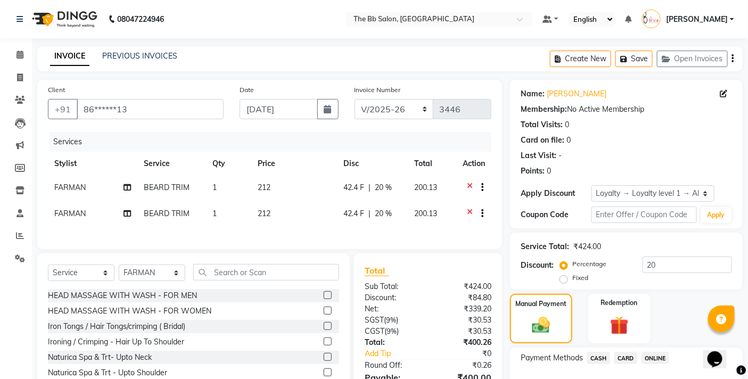
scroll to position [70, 0]
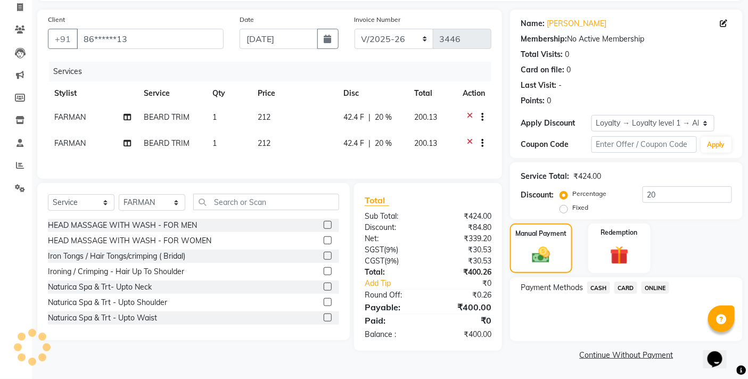
click at [598, 286] on span "CASH" at bounding box center [598, 288] width 23 height 12
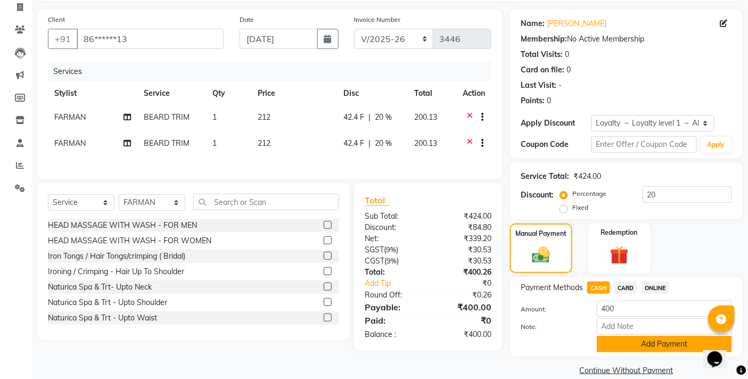
click at [615, 342] on button "Add Payment" at bounding box center [664, 344] width 135 height 17
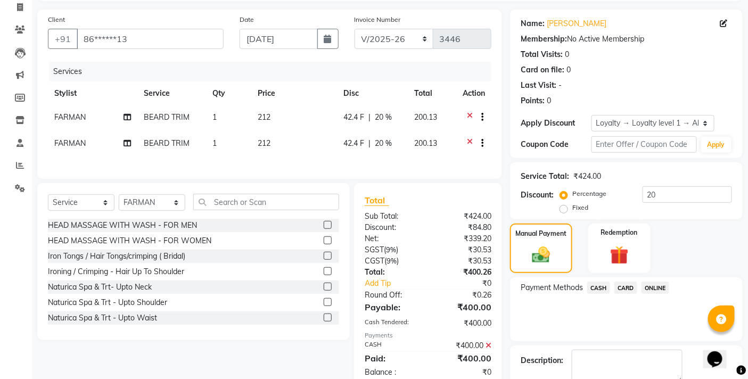
scroll to position [155, 0]
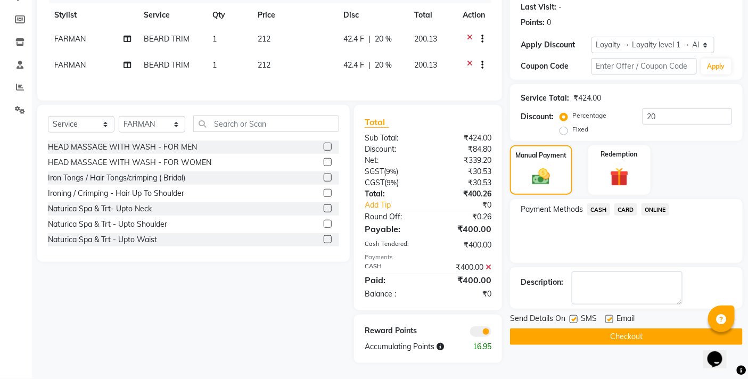
click at [601, 339] on div "Name: Pranit Membership: No Active Membership Total Visits: 0 Card on file: 0 L…" at bounding box center [630, 147] width 241 height 432
click at [601, 339] on button "Checkout" at bounding box center [626, 337] width 233 height 17
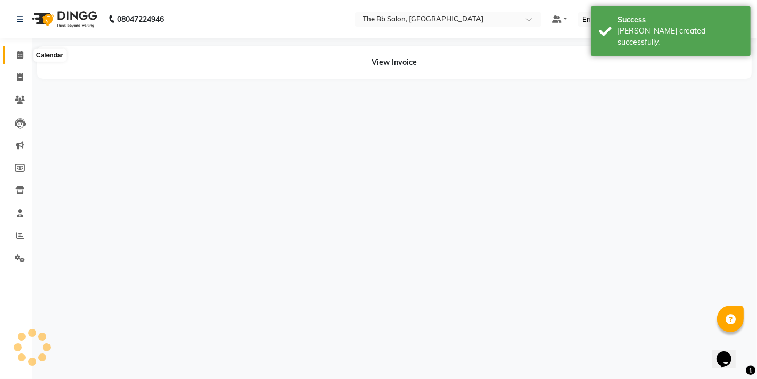
click at [24, 55] on span at bounding box center [20, 55] width 19 height 12
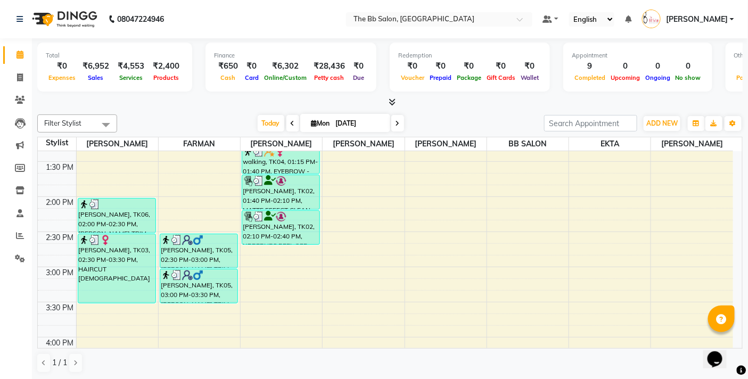
scroll to position [296, 0]
